Goal: Navigation & Orientation: Find specific page/section

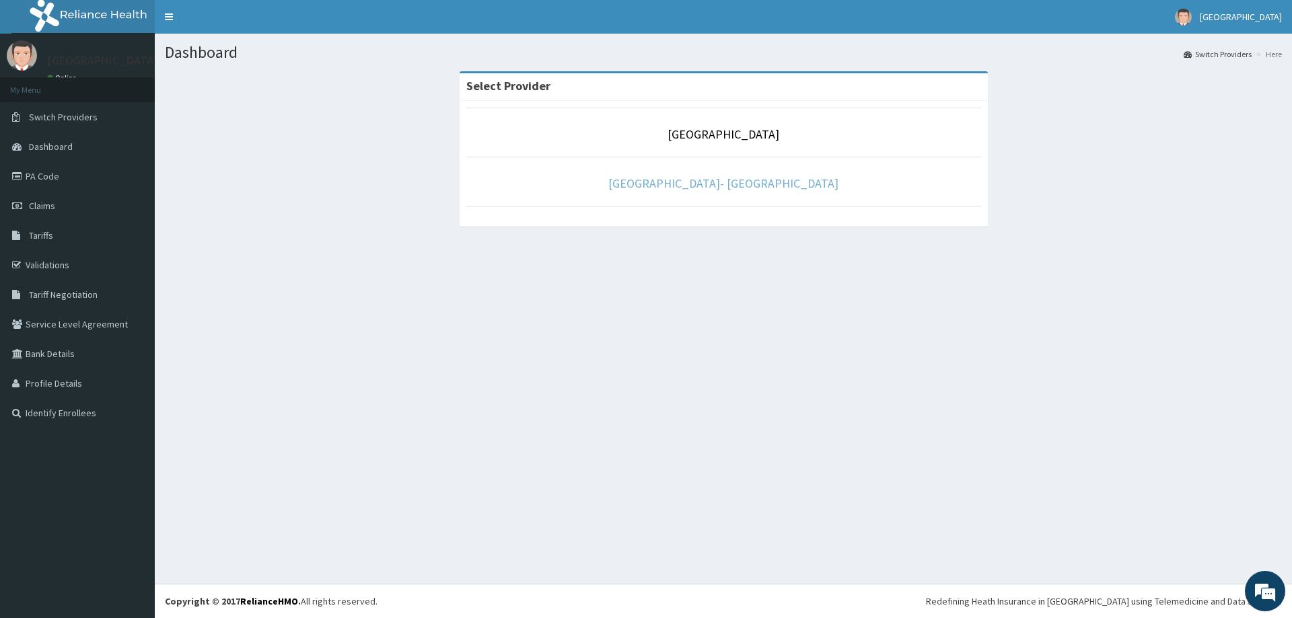
click at [719, 183] on link "[GEOGRAPHIC_DATA]- [GEOGRAPHIC_DATA]" at bounding box center [723, 183] width 230 height 15
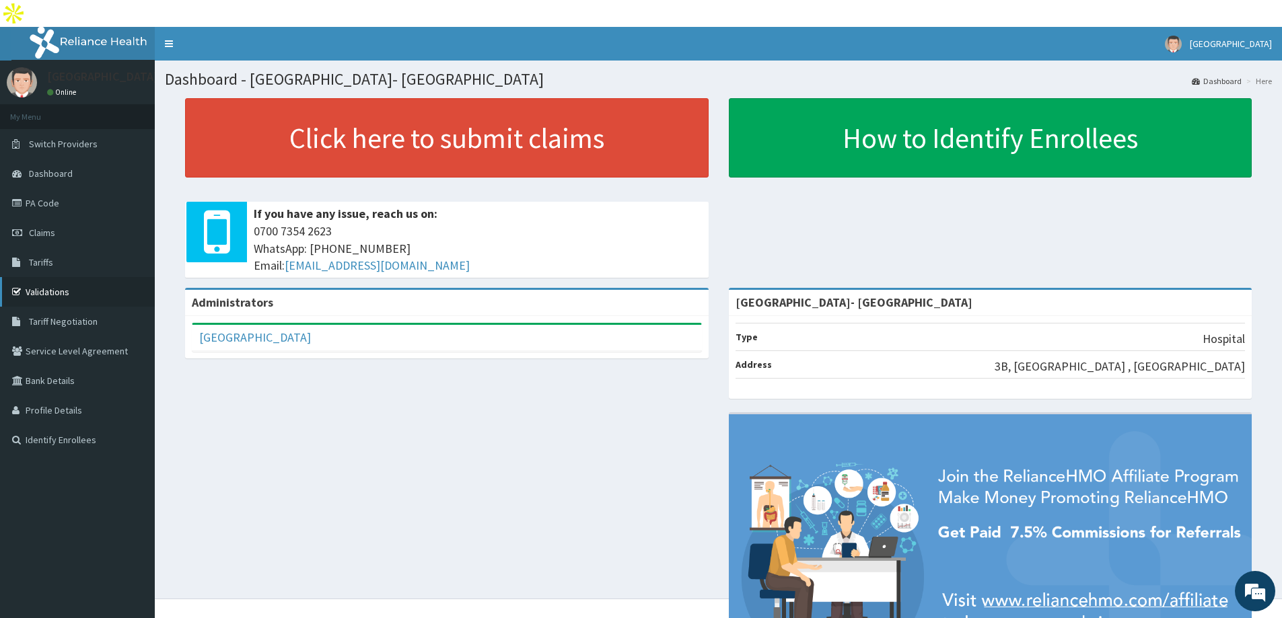
click at [44, 277] on link "Validations" at bounding box center [77, 292] width 155 height 30
